Goal: Task Accomplishment & Management: Use online tool/utility

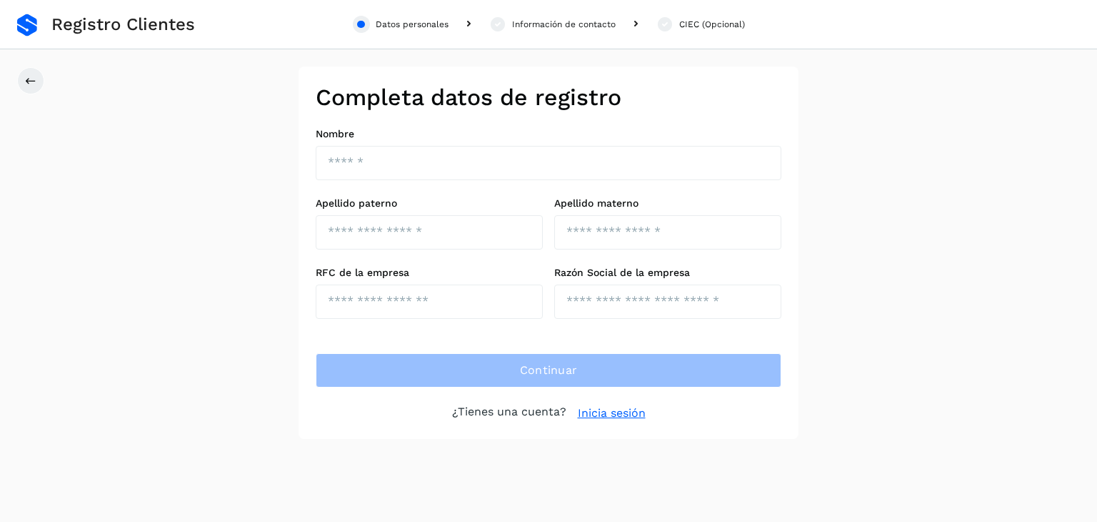
click at [21, 25] on link at bounding box center [27, 25] width 20 height 23
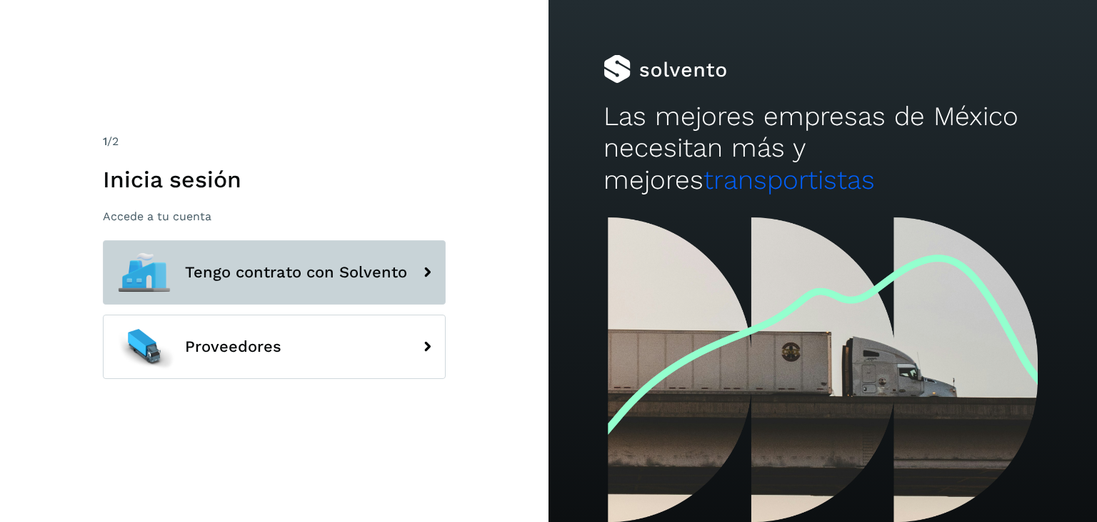
click at [374, 291] on button "Tengo contrato con Solvento" at bounding box center [274, 272] width 343 height 64
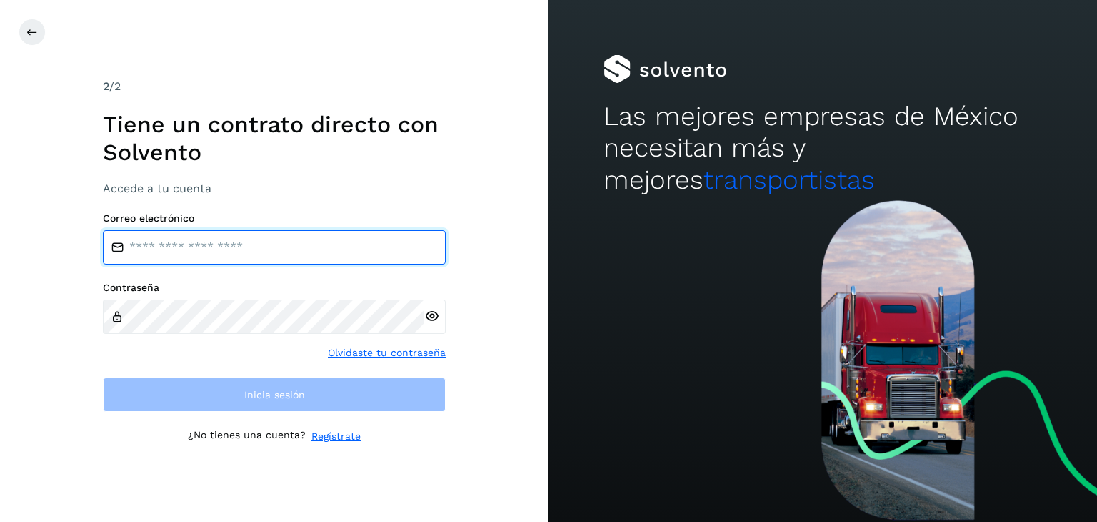
type input "**********"
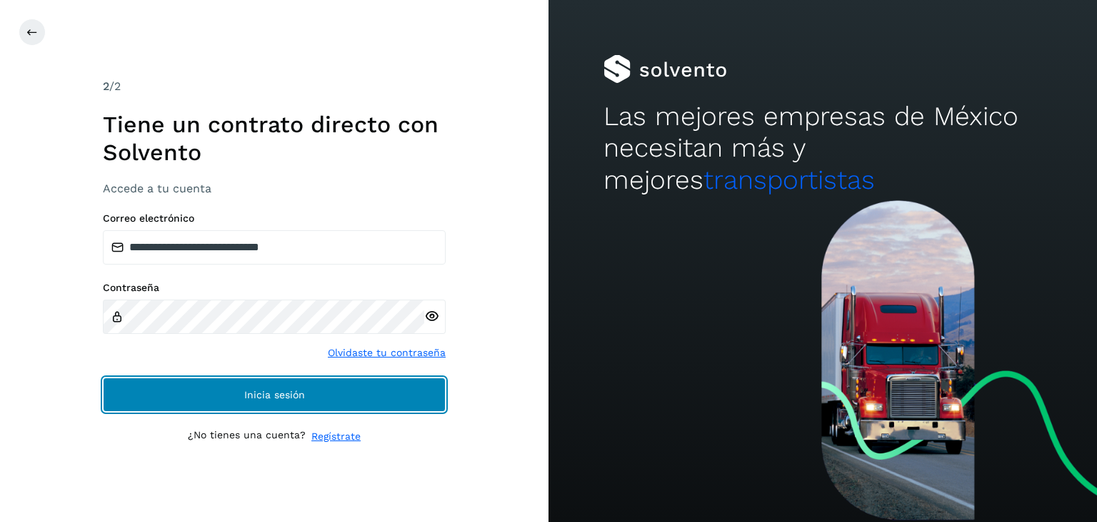
click at [379, 386] on button "Inicia sesión" at bounding box center [274, 394] width 343 height 34
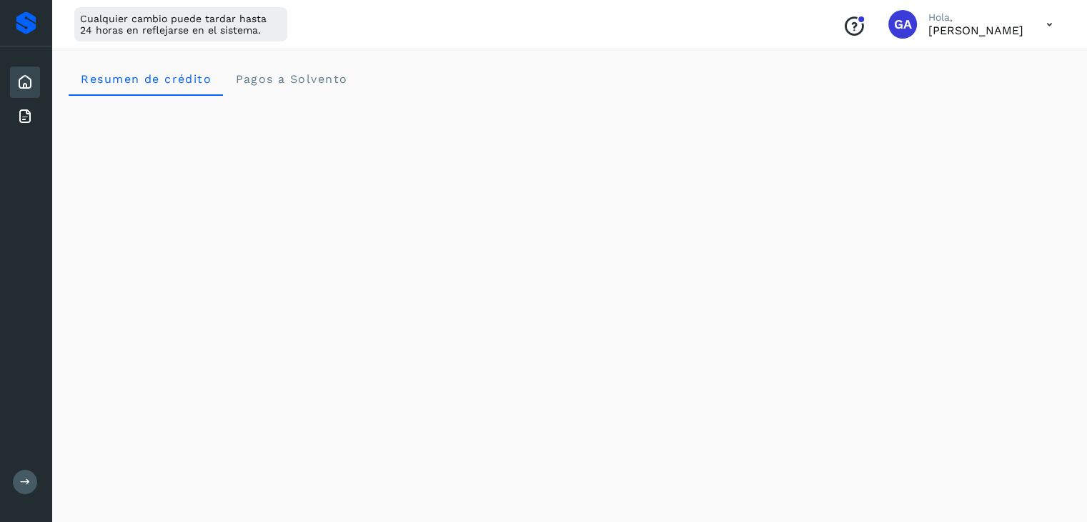
click at [979, 30] on p "[PERSON_NAME]" at bounding box center [975, 31] width 95 height 14
click at [1052, 29] on icon at bounding box center [1048, 24] width 29 height 29
click at [23, 118] on icon at bounding box center [24, 116] width 17 height 17
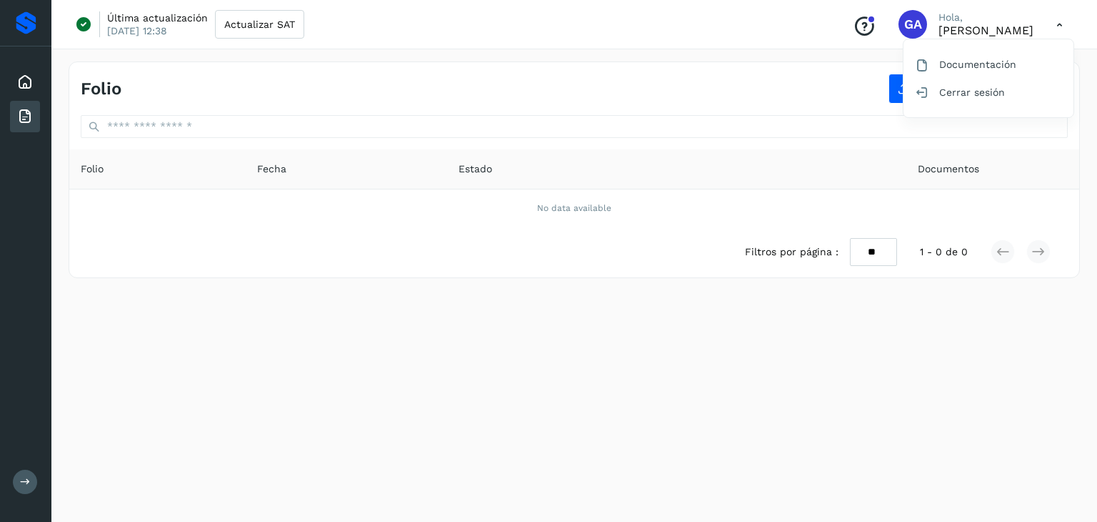
click at [797, 171] on div at bounding box center [548, 261] width 1097 height 522
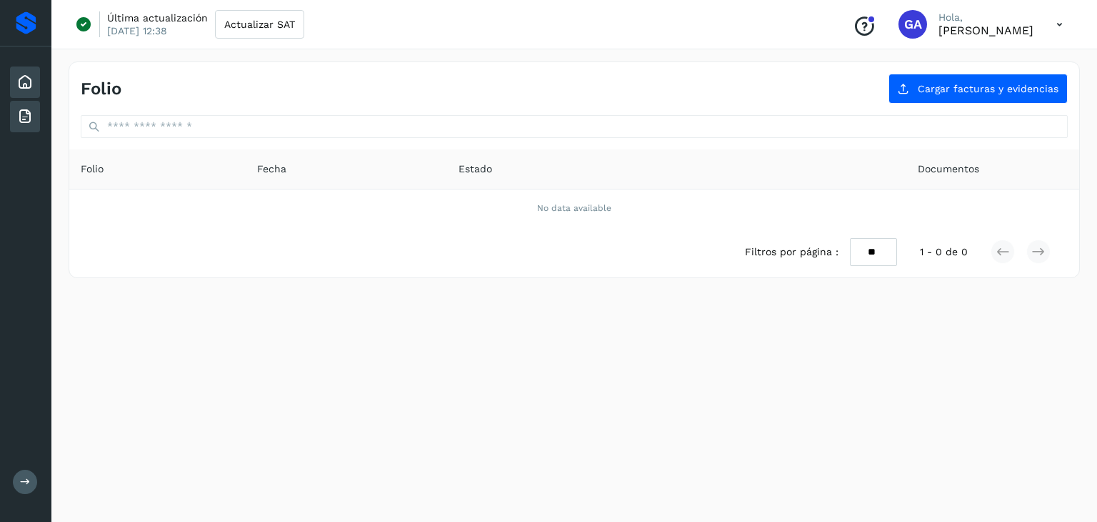
click at [26, 87] on icon at bounding box center [24, 82] width 17 height 17
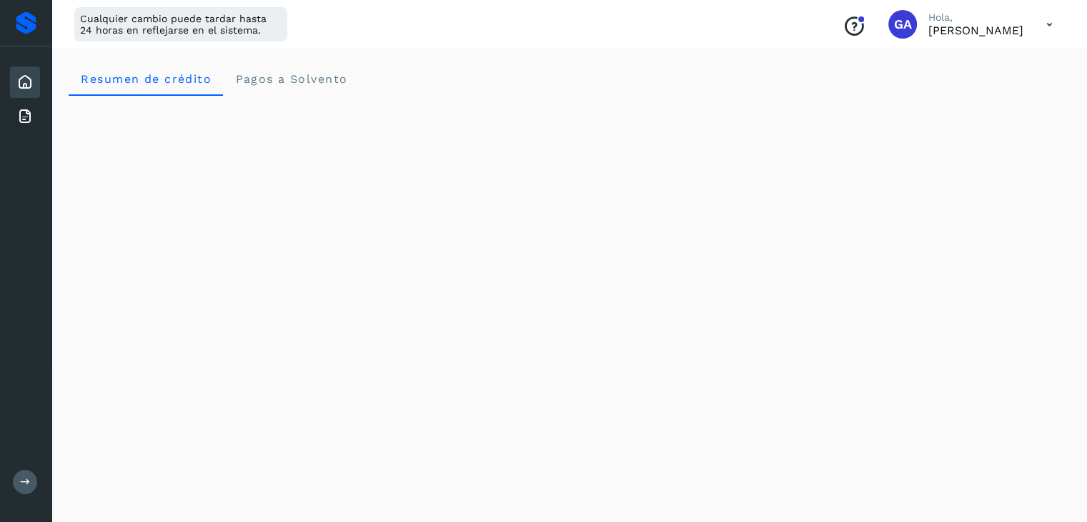
click at [966, 66] on div "Resumen de crédito Pagos a Solvento" at bounding box center [569, 78] width 1001 height 34
click at [763, 61] on div "Resumen de crédito Pagos a Solvento" at bounding box center [569, 78] width 1001 height 34
click at [299, 75] on span "Pagos a Solvento" at bounding box center [290, 79] width 113 height 14
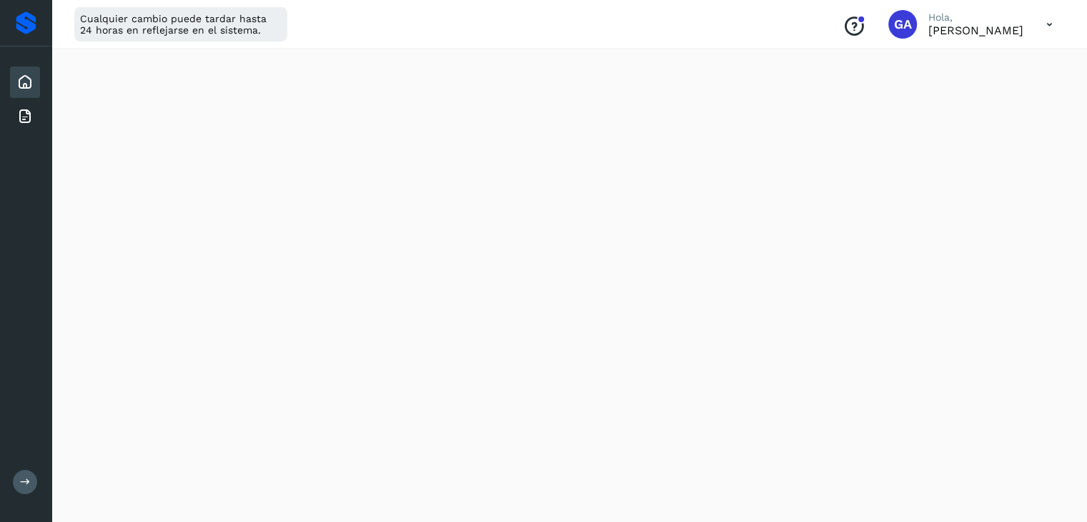
scroll to position [143, 0]
click at [20, 108] on icon at bounding box center [24, 116] width 17 height 17
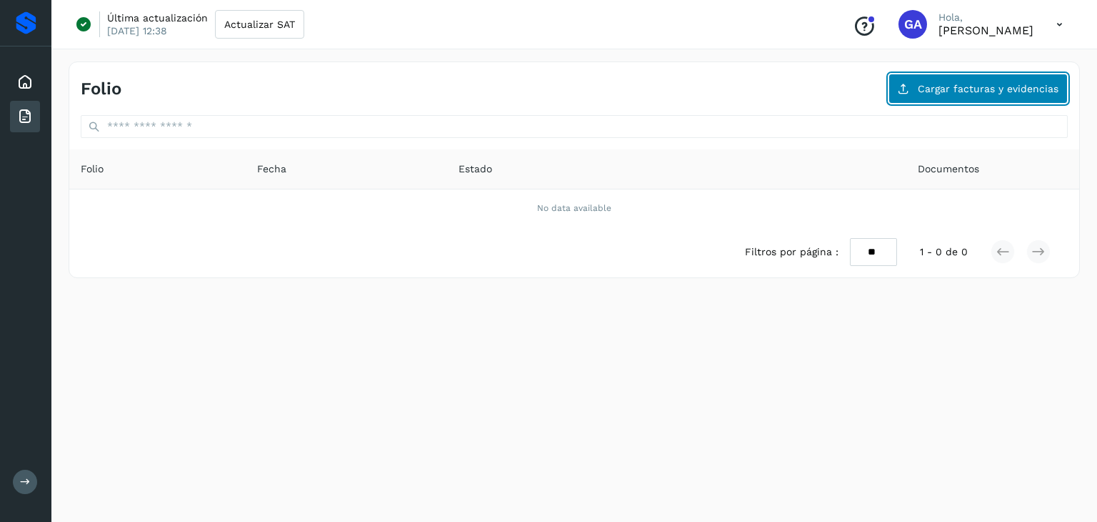
click at [1021, 84] on span "Cargar facturas y evidencias" at bounding box center [988, 89] width 141 height 10
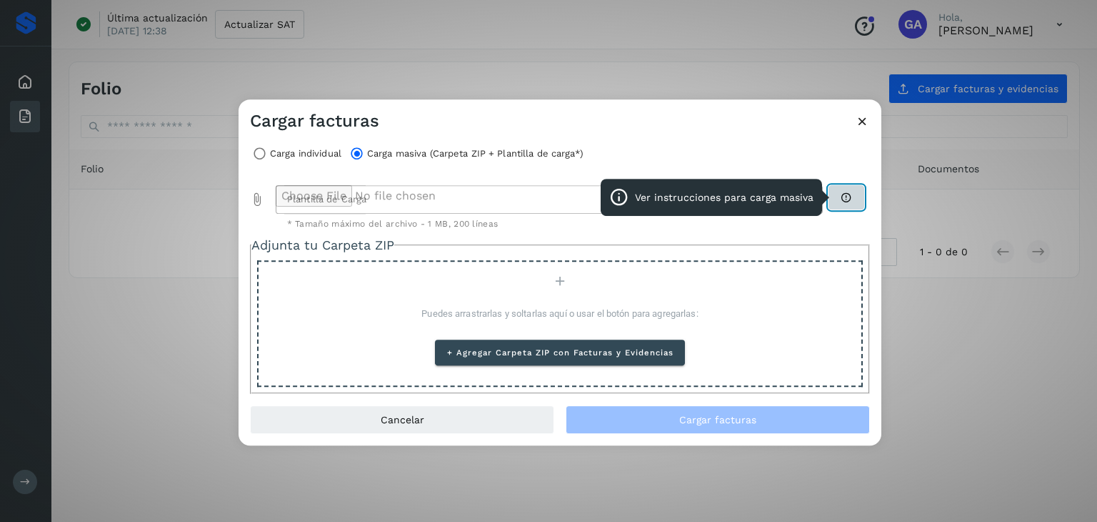
click at [857, 198] on button "Ver instrucciones para carga masiva" at bounding box center [847, 197] width 36 height 24
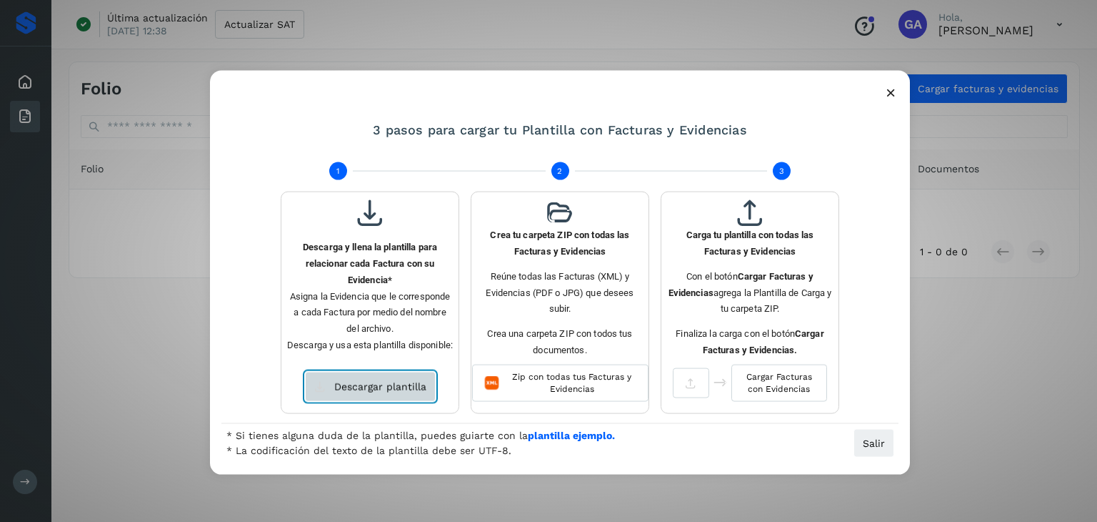
click at [369, 381] on span "Descargar plantilla" at bounding box center [380, 386] width 92 height 10
click at [889, 91] on icon at bounding box center [891, 92] width 15 height 15
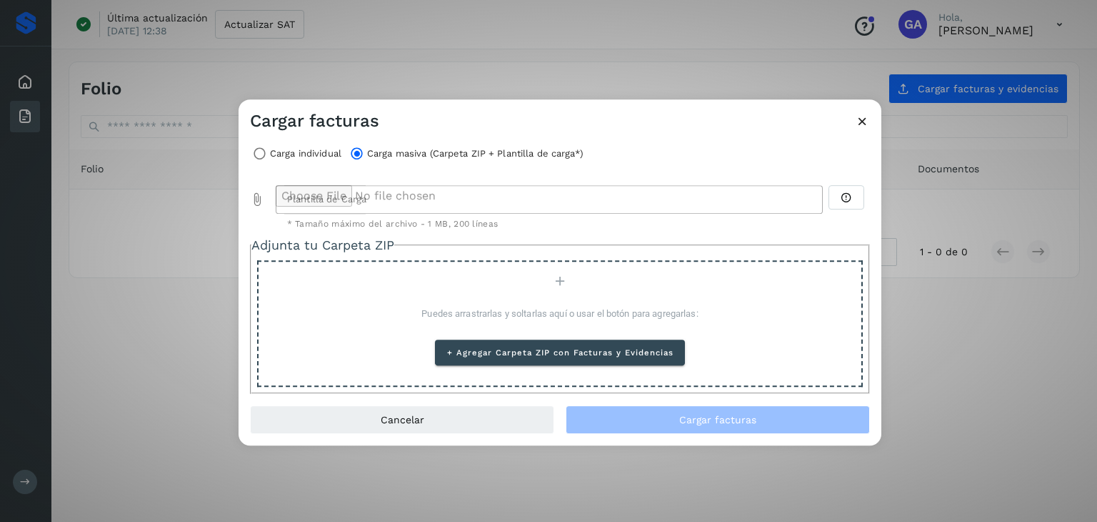
drag, startPoint x: 867, startPoint y: 117, endPoint x: 862, endPoint y: 109, distance: 9.0
click at [867, 117] on icon at bounding box center [862, 121] width 15 height 15
